Goal: Transaction & Acquisition: Obtain resource

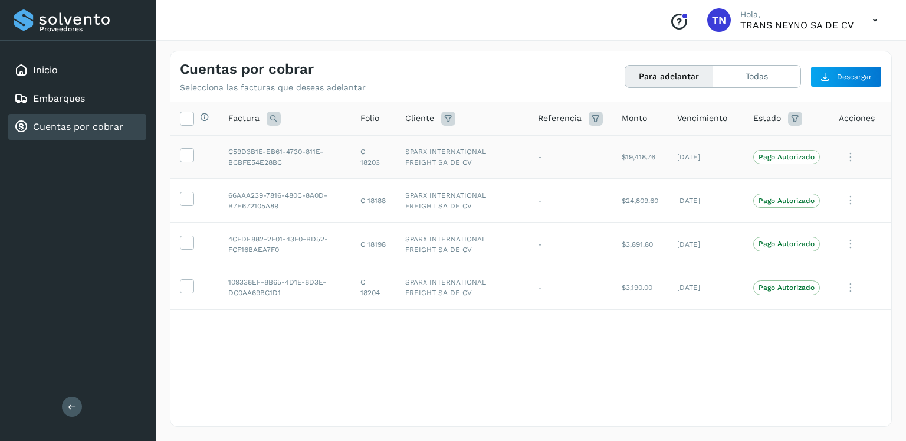
click at [194, 156] on td at bounding box center [194, 157] width 48 height 44
click at [184, 157] on icon at bounding box center [187, 154] width 12 height 12
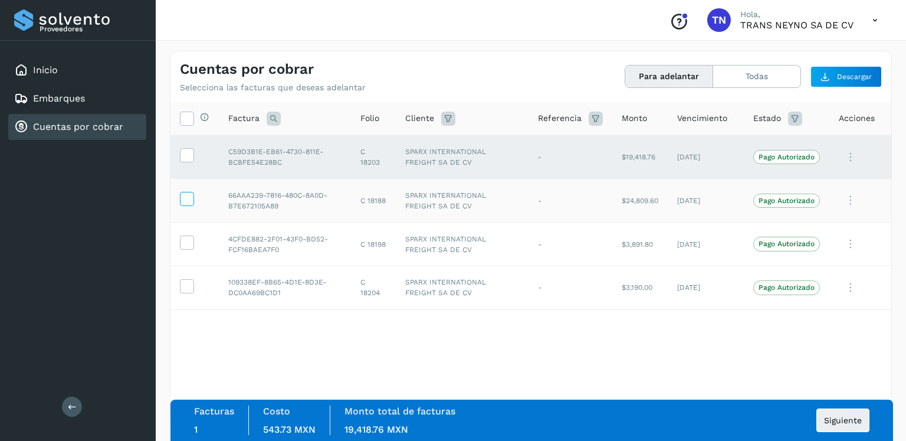
click at [188, 202] on icon at bounding box center [187, 198] width 12 height 12
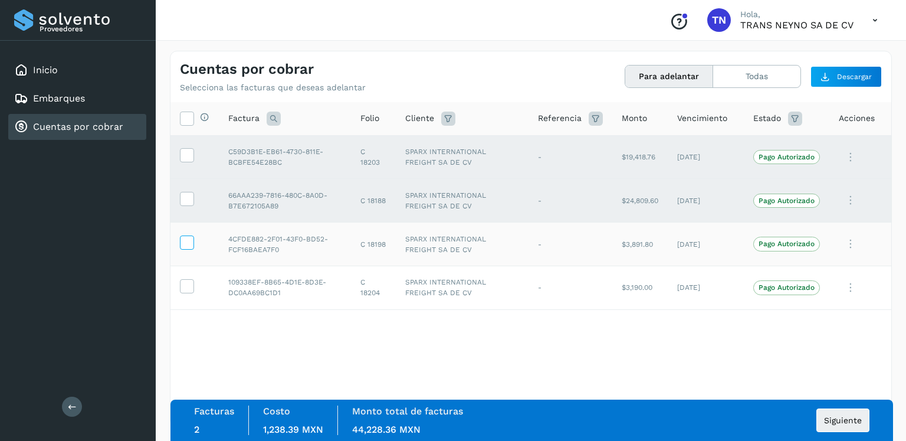
click at [183, 246] on icon at bounding box center [187, 241] width 12 height 12
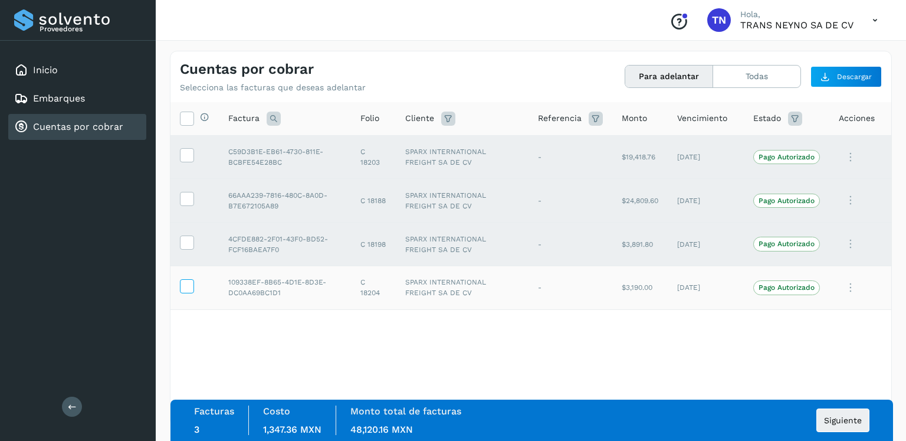
click at [182, 282] on icon at bounding box center [187, 285] width 12 height 12
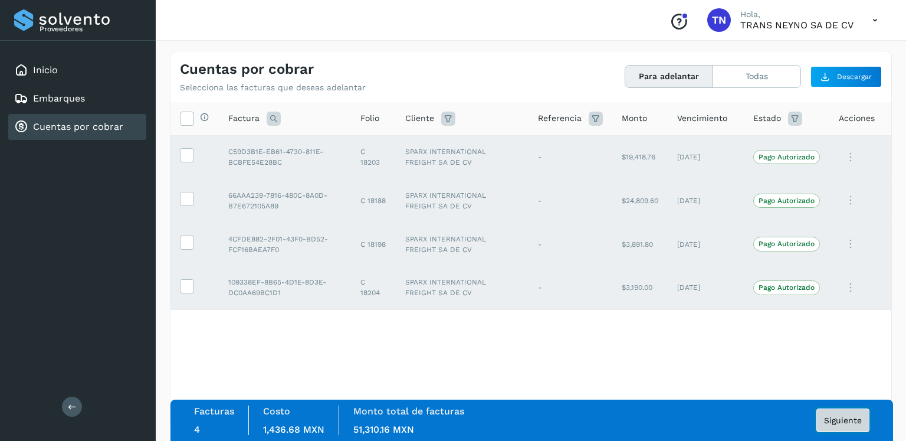
click at [841, 425] on button "Siguiente" at bounding box center [843, 420] width 53 height 24
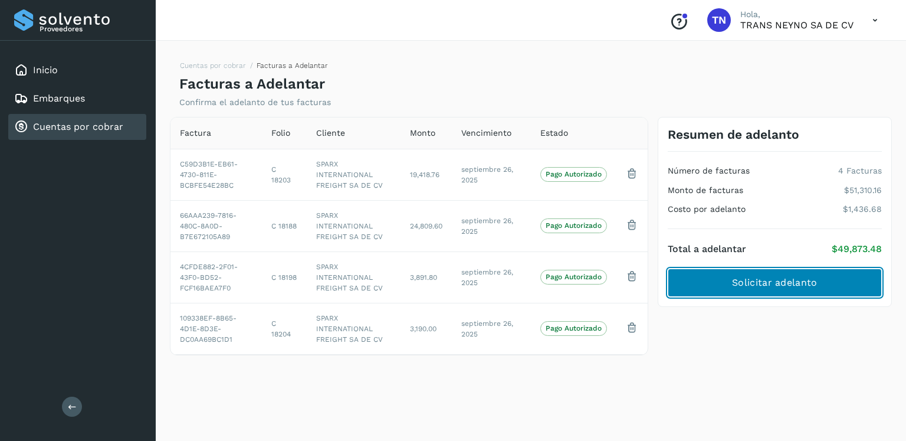
click at [767, 284] on span "Solicitar adelanto" at bounding box center [774, 282] width 85 height 13
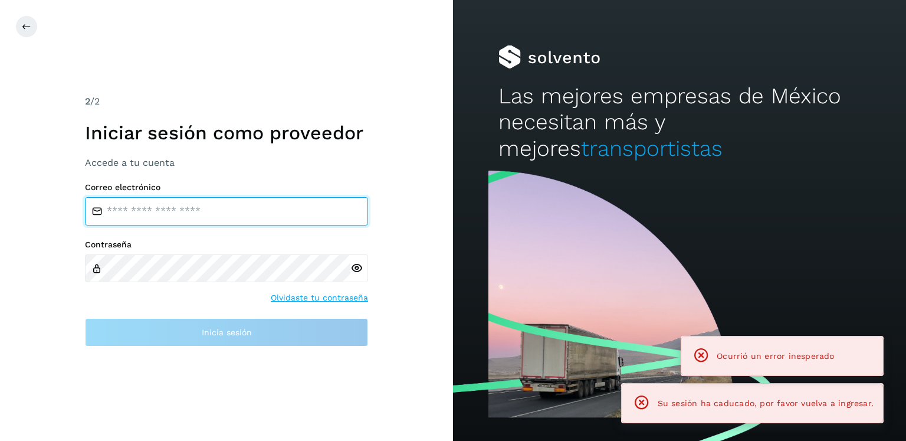
click at [262, 211] on input "email" at bounding box center [226, 211] width 283 height 28
type input "**********"
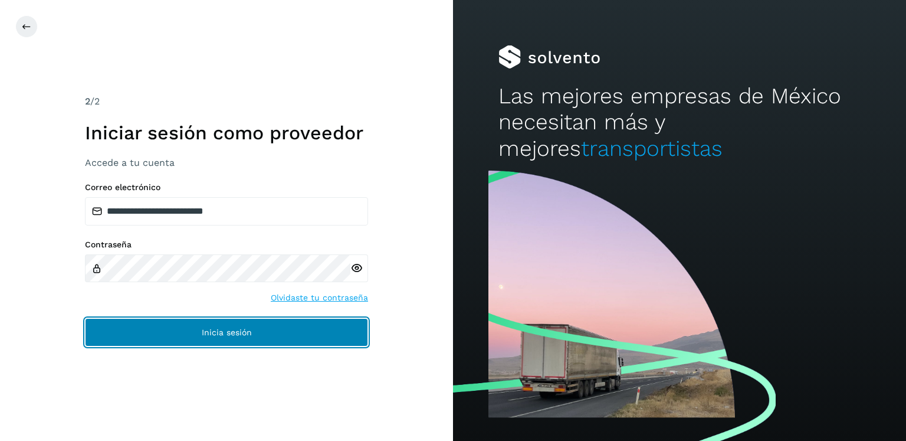
click at [238, 333] on span "Inicia sesión" at bounding box center [227, 332] width 50 height 8
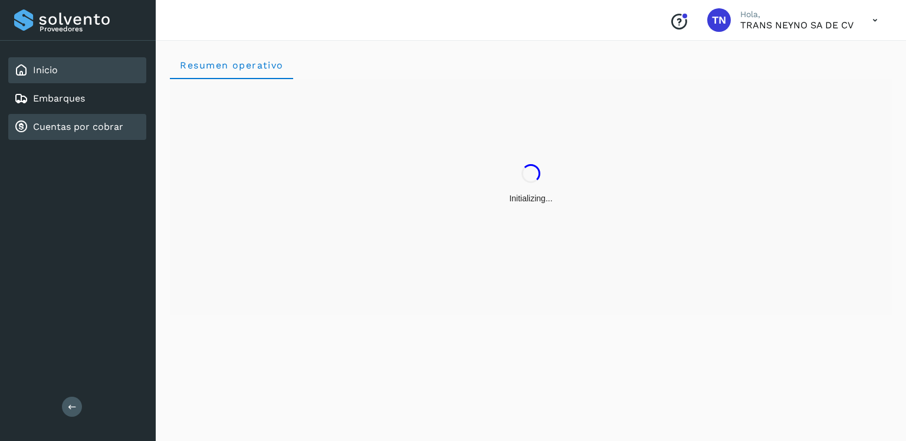
click at [90, 123] on link "Cuentas por cobrar" at bounding box center [78, 126] width 90 height 11
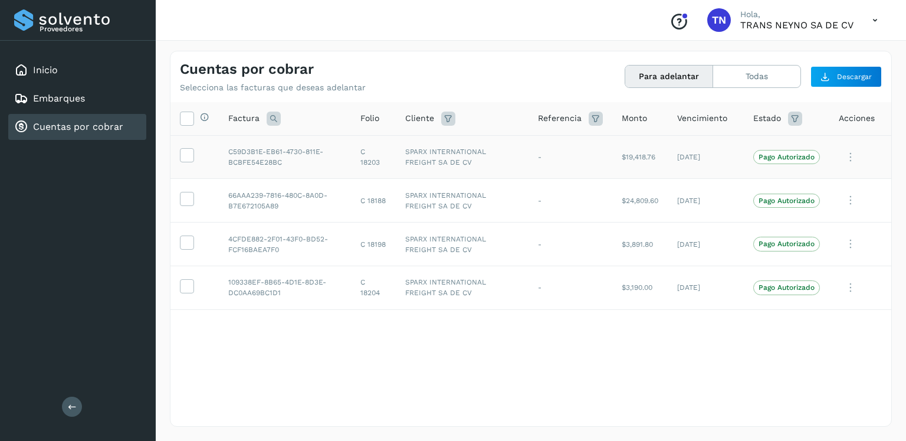
click at [188, 158] on icon at bounding box center [187, 154] width 12 height 12
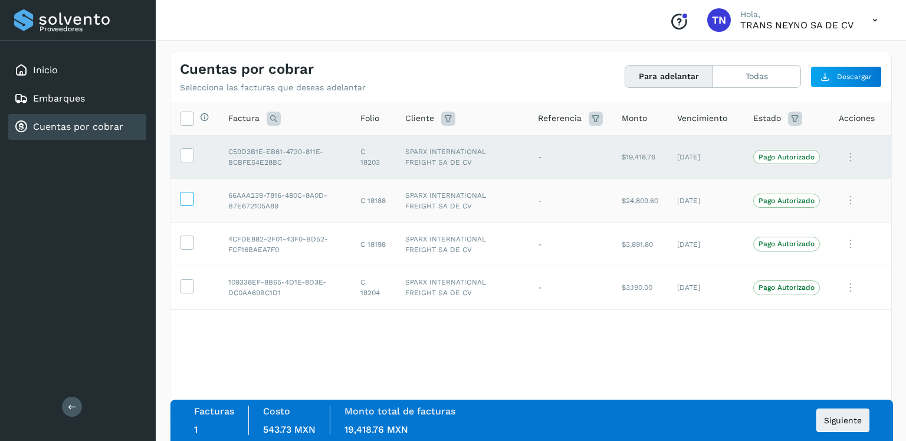
click at [188, 198] on icon at bounding box center [187, 198] width 12 height 12
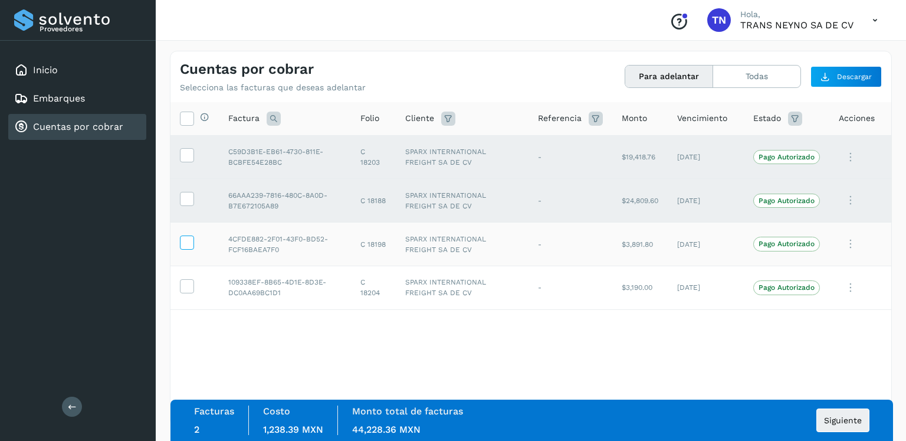
click at [187, 241] on icon at bounding box center [187, 241] width 12 height 12
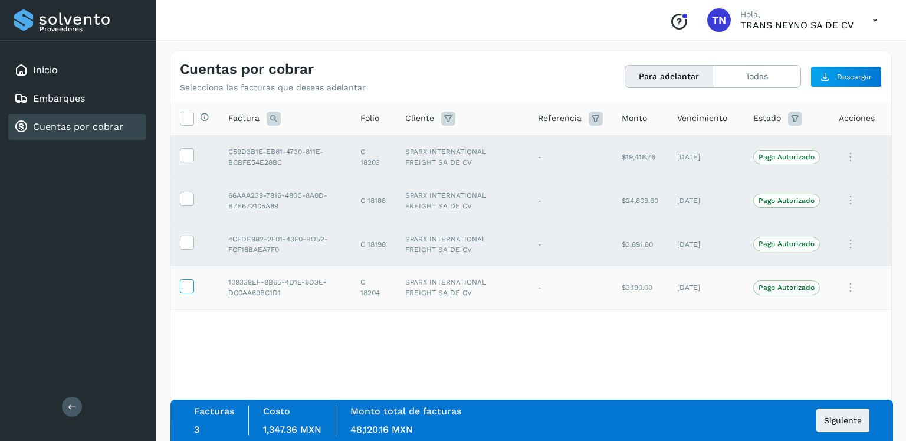
click at [188, 293] on td at bounding box center [194, 287] width 48 height 44
click at [185, 286] on icon at bounding box center [187, 285] width 12 height 12
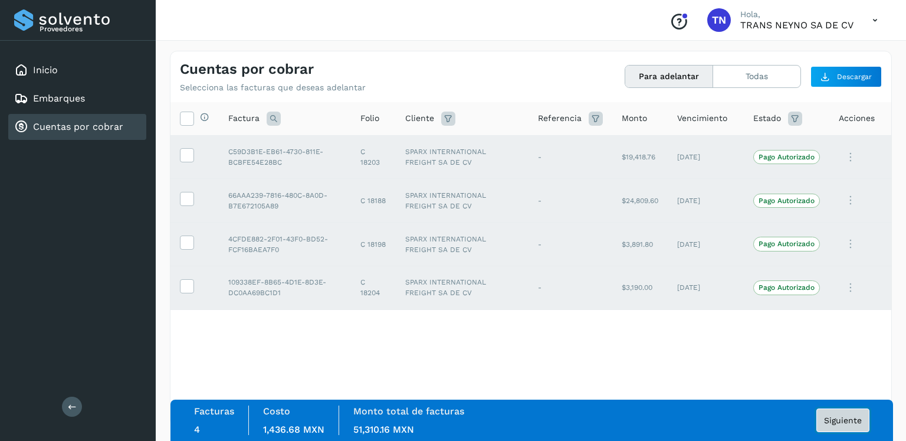
click at [849, 418] on span "Siguiente" at bounding box center [843, 420] width 38 height 8
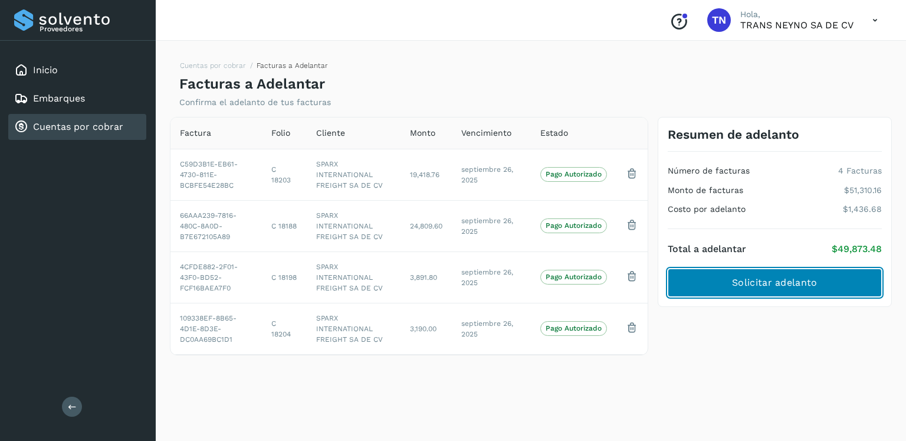
click at [789, 287] on span "Solicitar adelanto" at bounding box center [774, 282] width 85 height 13
